Goal: Task Accomplishment & Management: Use online tool/utility

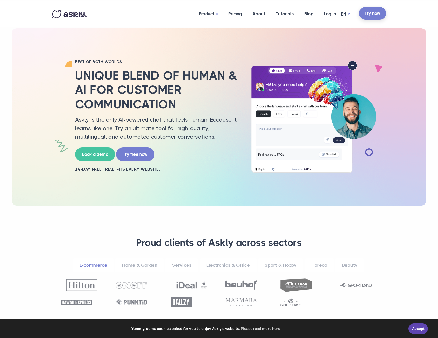
drag, startPoint x: 0, startPoint y: 0, endPoint x: 373, endPoint y: 13, distance: 373.3
click at [373, 13] on link "Try now" at bounding box center [372, 13] width 27 height 13
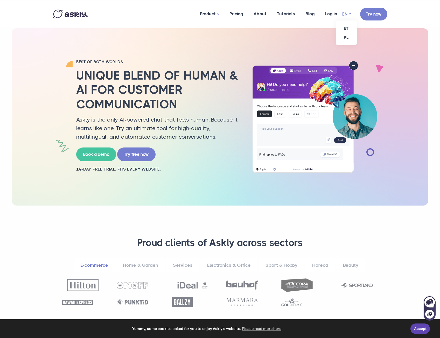
click at [346, 14] on link "EN" at bounding box center [346, 14] width 9 height 8
click at [350, 28] on link "ET" at bounding box center [346, 28] width 21 height 9
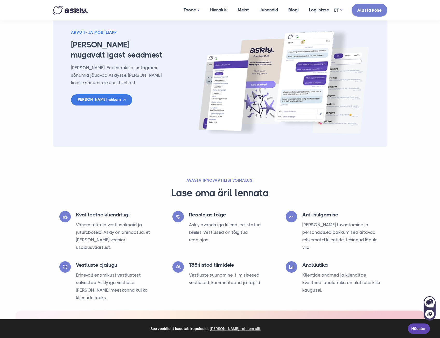
scroll to position [882, 0]
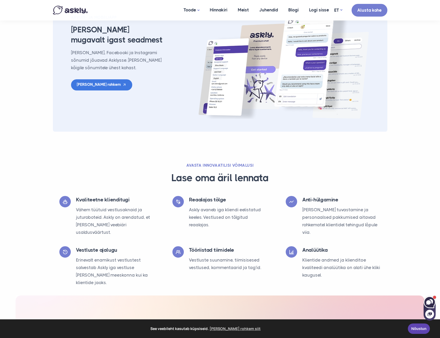
click at [428, 302] on icon at bounding box center [428, 302] width 5 height 4
select select "**"
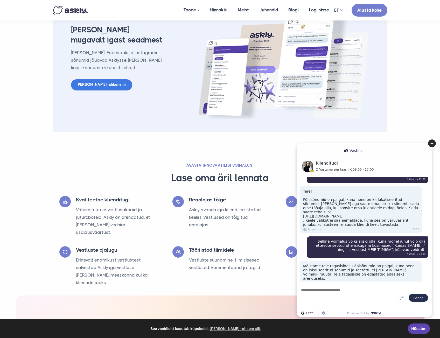
click at [358, 292] on textarea at bounding box center [349, 295] width 97 height 14
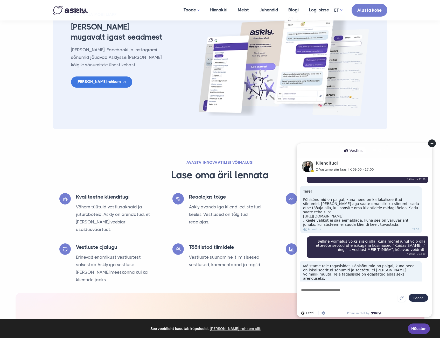
scroll to position [882, 0]
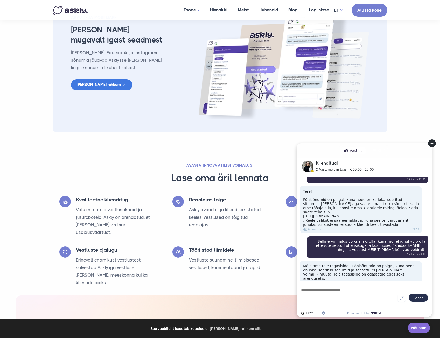
click at [419, 330] on link "Nõustun" at bounding box center [419, 328] width 22 height 10
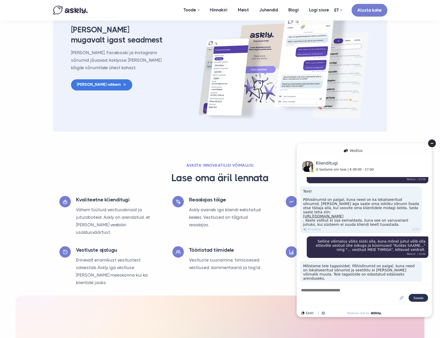
click at [432, 144] on circle at bounding box center [432, 144] width 8 height 8
